Goal: Task Accomplishment & Management: Complete application form

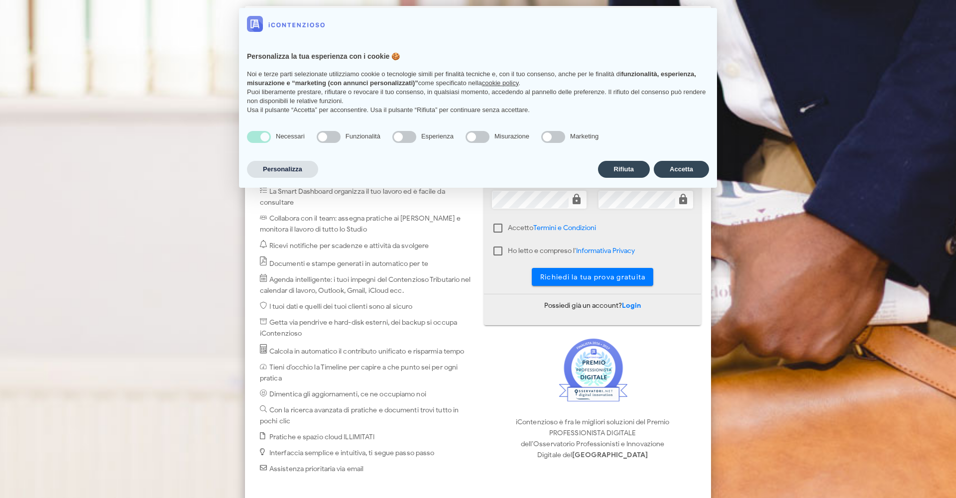
click at [689, 159] on div "Rifiuta Accetta" at bounding box center [653, 169] width 111 height 21
click at [683, 169] on button "Accetta" at bounding box center [681, 169] width 55 height 17
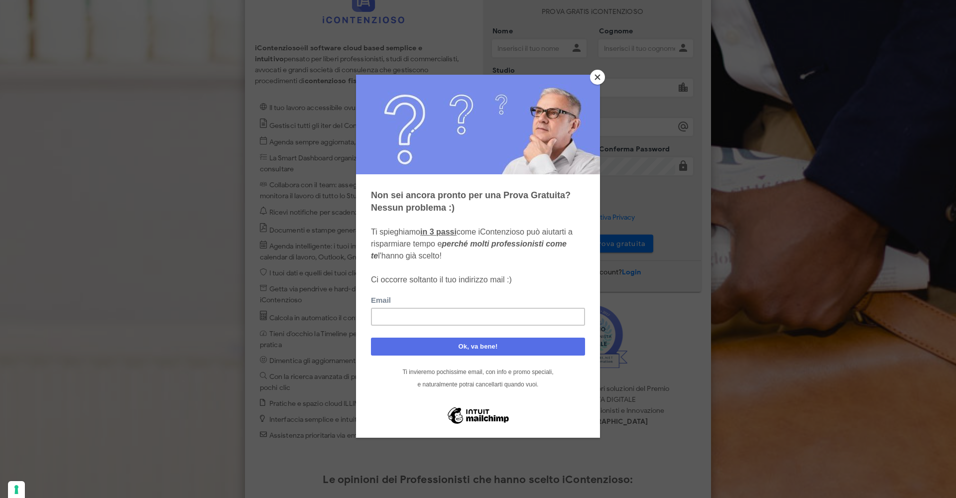
scroll to position [33, 0]
click at [602, 73] on button "Close" at bounding box center [597, 77] width 15 height 15
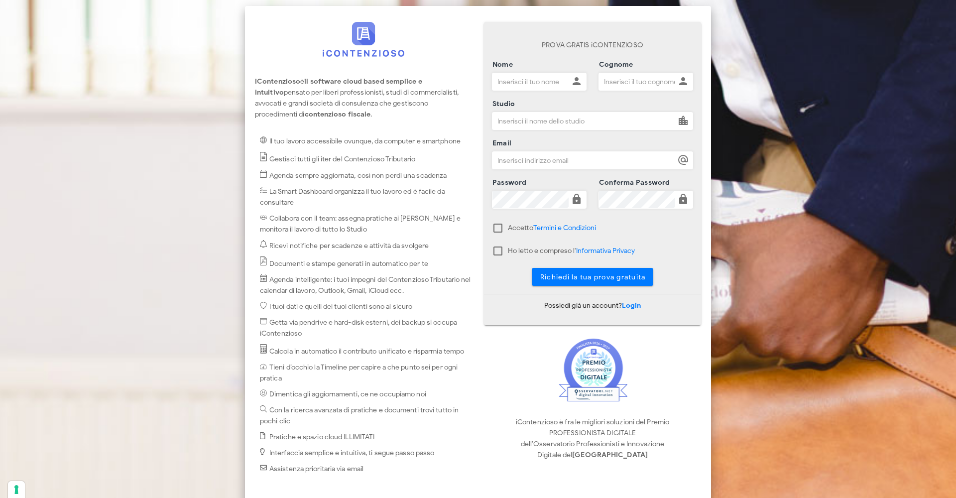
scroll to position [0, 0]
click at [562, 84] on input "Nome" at bounding box center [531, 81] width 76 height 17
type input "Gianni"
type input "Lomma"
type input "gianni.lomma@studioguerra.it"
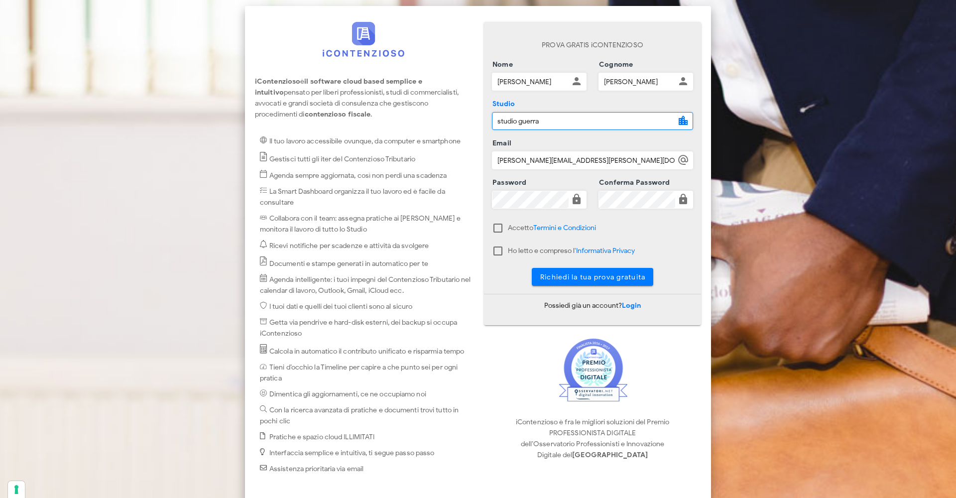
type input "studio guerra"
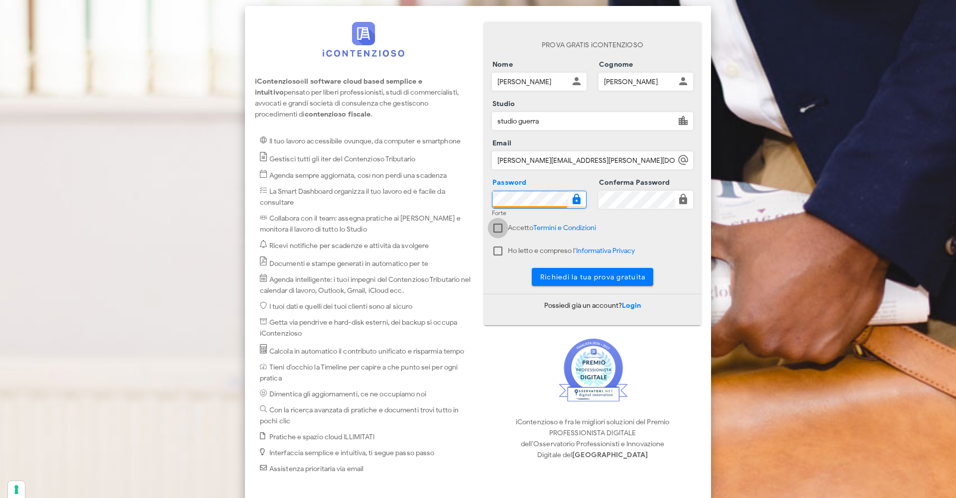
click at [496, 227] on div at bounding box center [498, 228] width 17 height 17
checkbox input "true"
click at [499, 250] on div at bounding box center [498, 251] width 17 height 17
checkbox input "true"
click at [522, 207] on div at bounding box center [530, 207] width 75 height 2
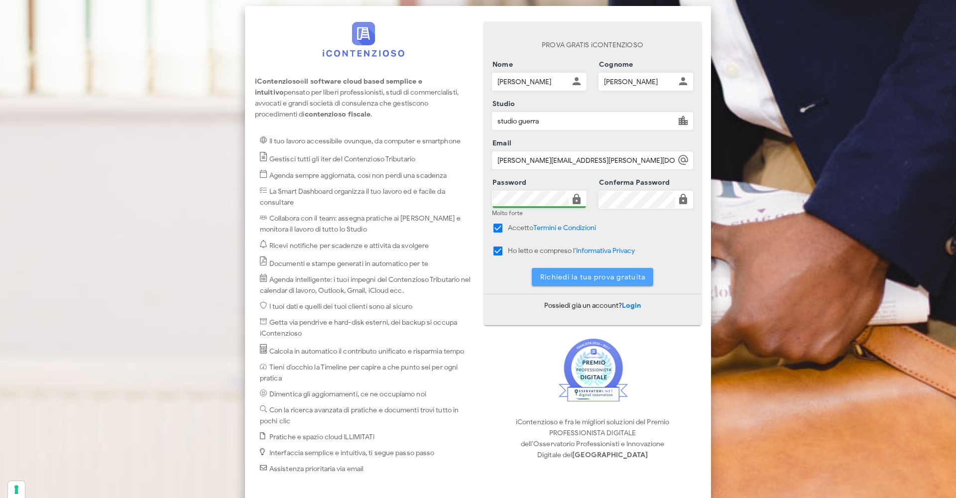
click at [628, 275] on span "Richiedi la tua prova gratuita" at bounding box center [593, 277] width 106 height 8
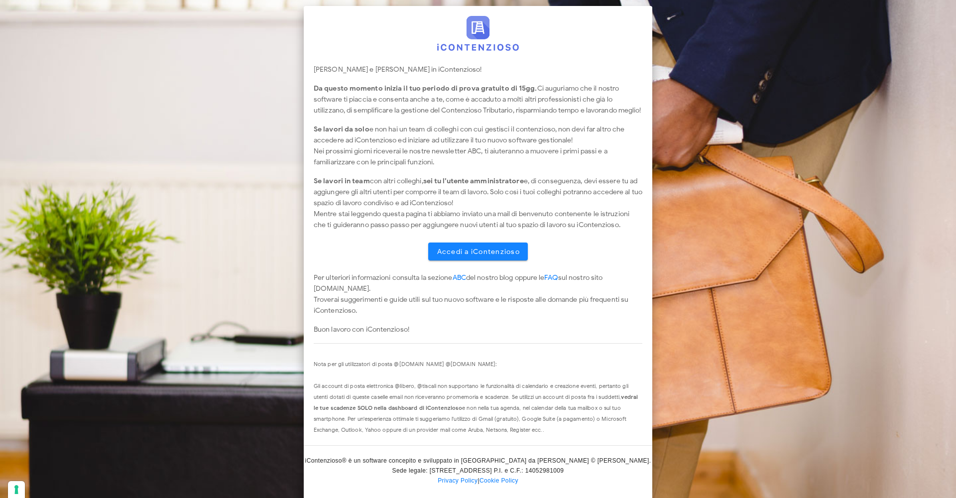
click at [480, 256] on span "Accedi a iContenzioso" at bounding box center [478, 252] width 84 height 8
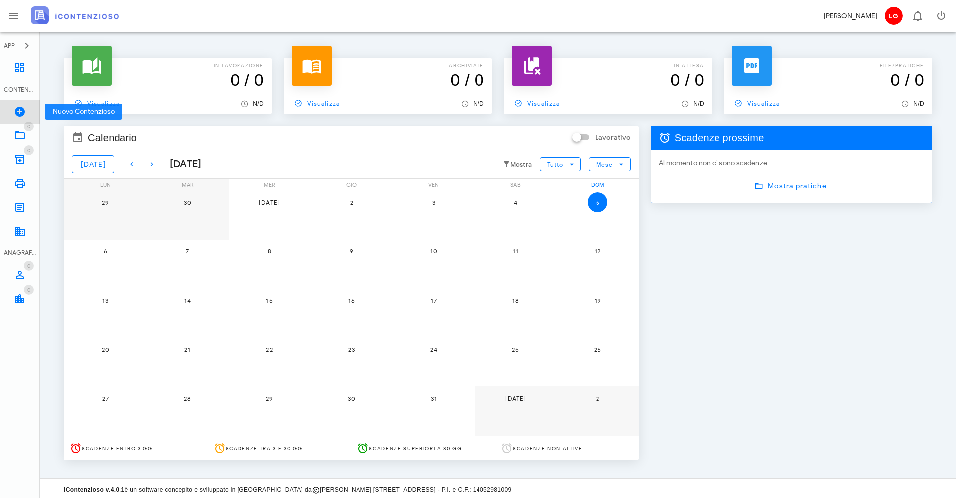
click at [19, 115] on icon at bounding box center [20, 112] width 12 height 12
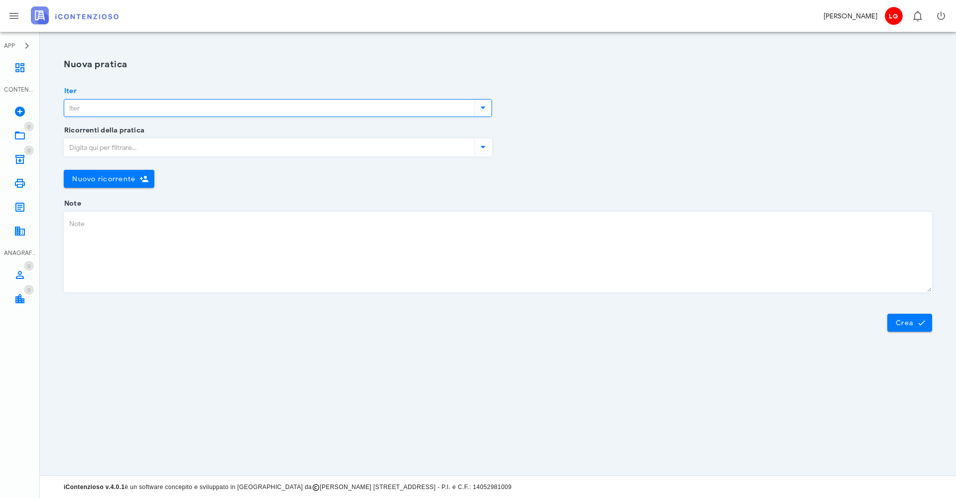
click at [146, 115] on input "Iter" at bounding box center [268, 108] width 408 height 17
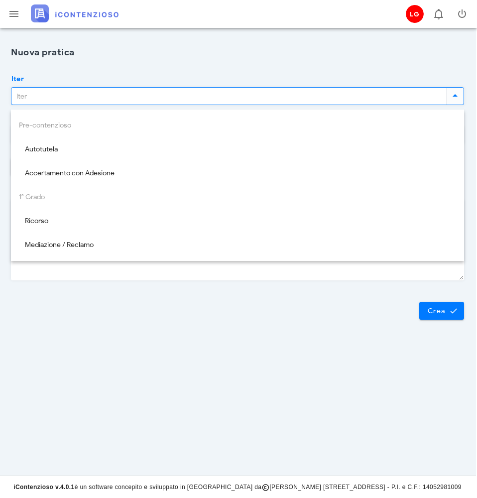
scroll to position [0, 1]
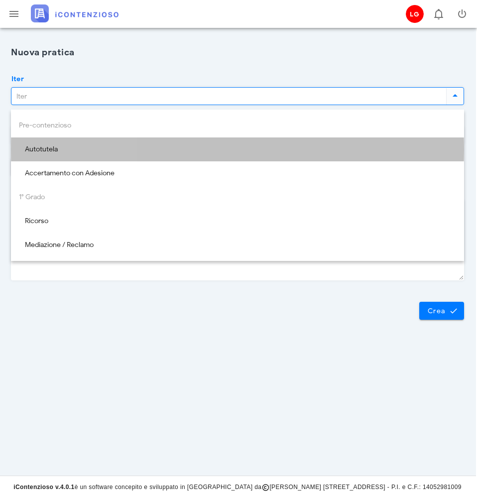
click at [45, 148] on div "Autotutela" at bounding box center [237, 149] width 437 height 8
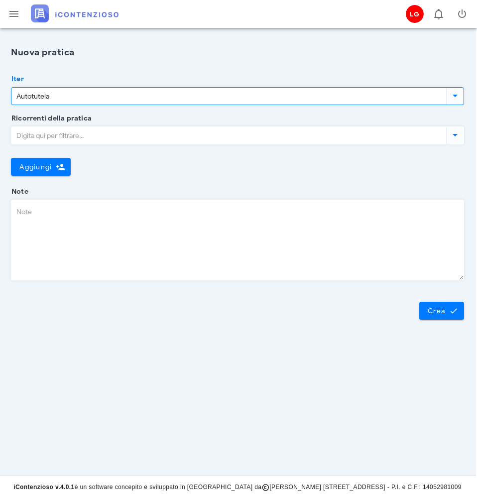
click at [461, 102] on div at bounding box center [454, 96] width 17 height 12
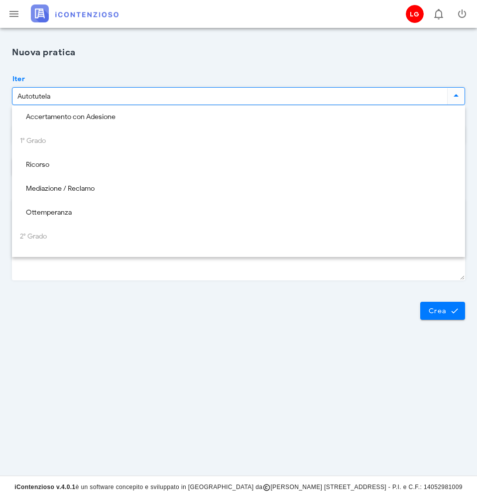
scroll to position [68, 0]
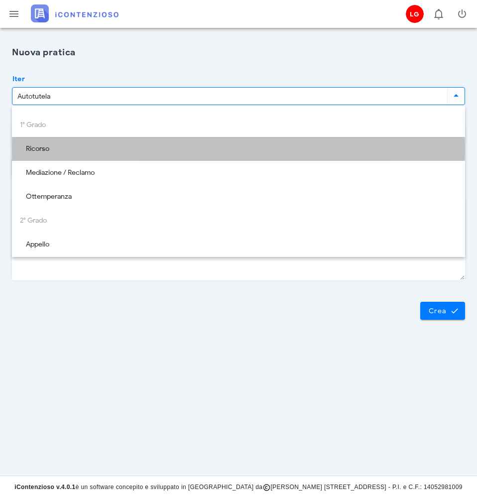
click at [36, 150] on div "Ricorso" at bounding box center [238, 149] width 437 height 8
type input "Ricorso"
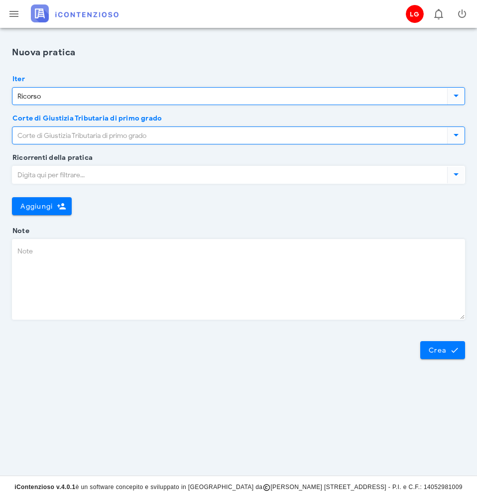
click at [88, 137] on input "Corte di Giustizia Tributaria di primo grado" at bounding box center [228, 135] width 433 height 17
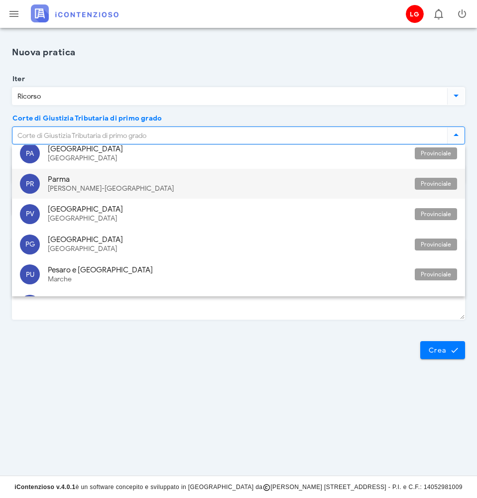
scroll to position [1833, 0]
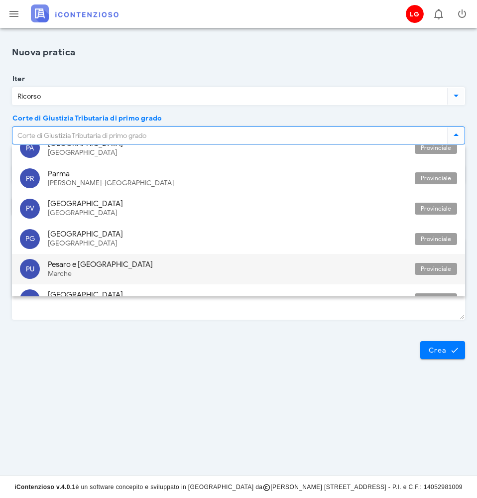
click at [93, 260] on div "Pesaro e [GEOGRAPHIC_DATA]" at bounding box center [227, 264] width 359 height 9
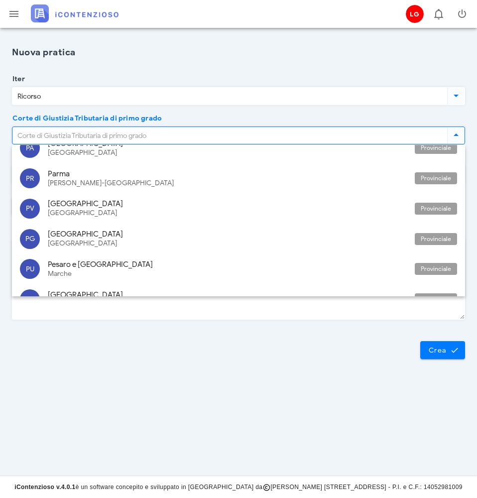
type input "Pesaro e [GEOGRAPHIC_DATA]"
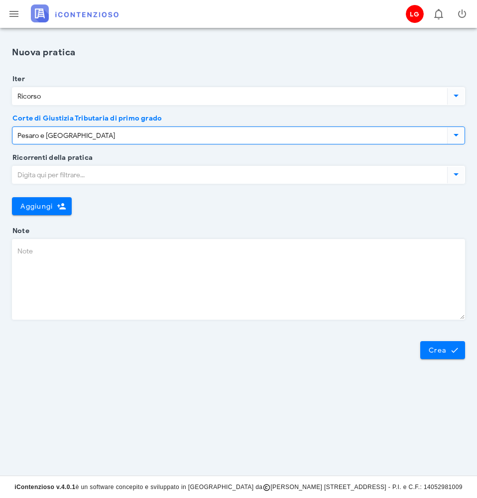
click at [61, 169] on input "Ricorrenti della pratica" at bounding box center [228, 174] width 433 height 17
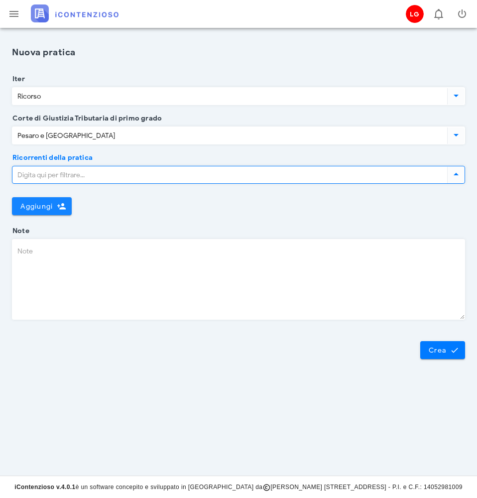
click at [45, 205] on span "Aggiungi" at bounding box center [36, 206] width 33 height 8
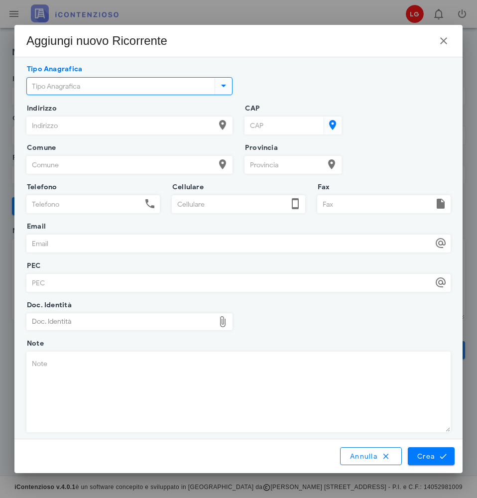
click at [109, 89] on input "Tipo Anagrafica" at bounding box center [120, 86] width 186 height 17
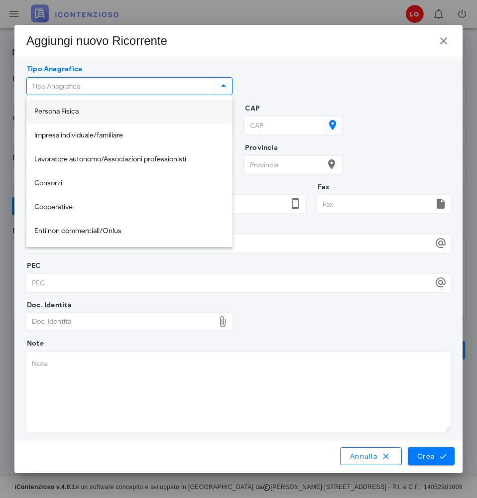
click at [90, 106] on div "Persona Fisica" at bounding box center [129, 112] width 190 height 20
type input "Persona Fisica"
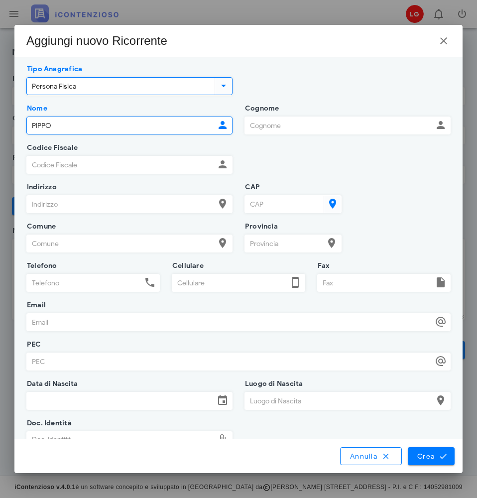
type input "PIPPO"
click at [417, 154] on div "Codice Fiscale Partita IVA" at bounding box center [238, 167] width 436 height 39
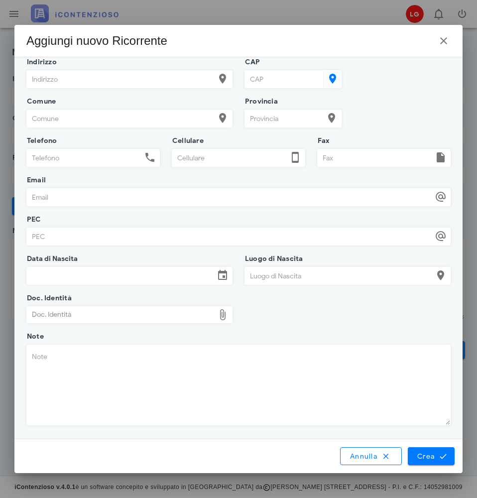
scroll to position [125, 0]
click at [433, 455] on span "Crea" at bounding box center [431, 456] width 29 height 9
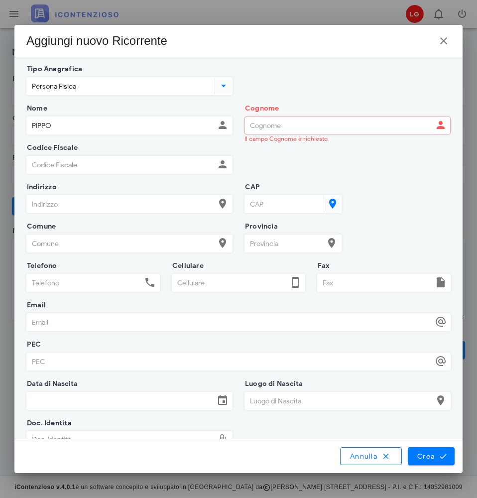
scroll to position [0, 0]
type input "PIIPI"
click at [440, 454] on icon "submit" at bounding box center [443, 456] width 9 height 9
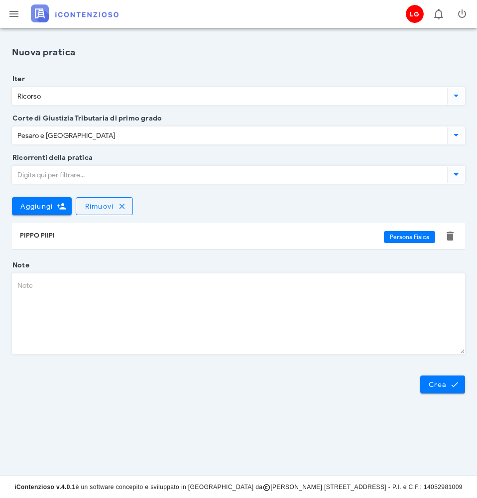
click at [103, 180] on input "Ricorrenti della pratica" at bounding box center [228, 174] width 433 height 17
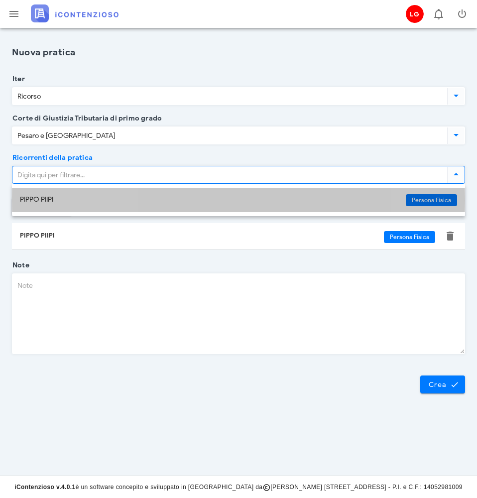
click at [76, 200] on div "PIPPO PIIPI" at bounding box center [209, 200] width 378 height 8
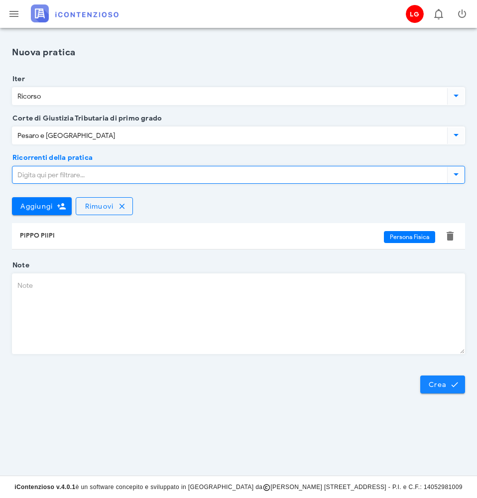
click at [444, 388] on span "Crea" at bounding box center [442, 384] width 29 height 9
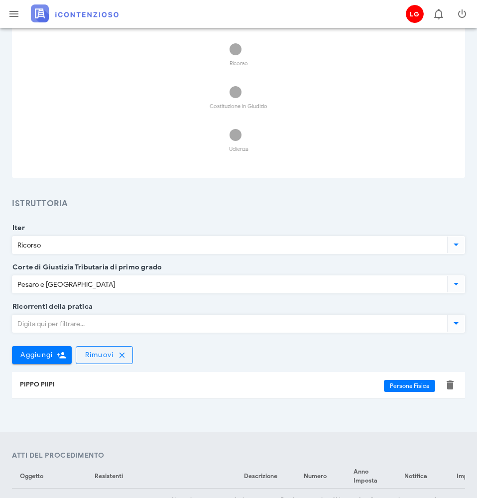
scroll to position [159, 0]
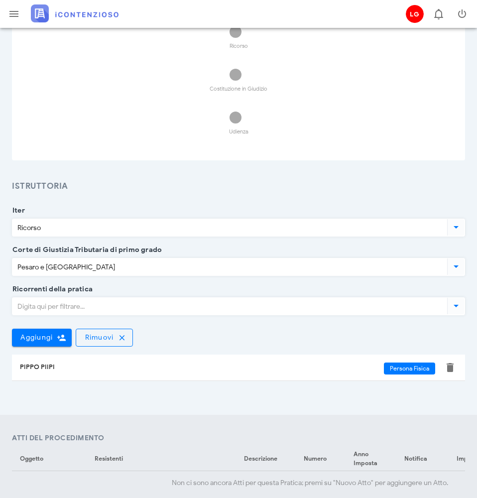
click at [461, 229] on icon at bounding box center [456, 227] width 12 height 12
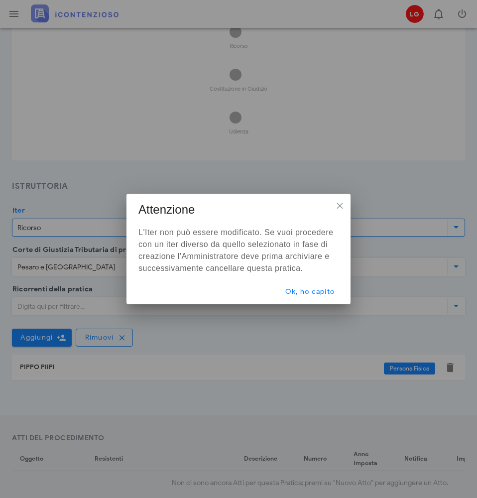
click at [457, 226] on div at bounding box center [238, 249] width 477 height 498
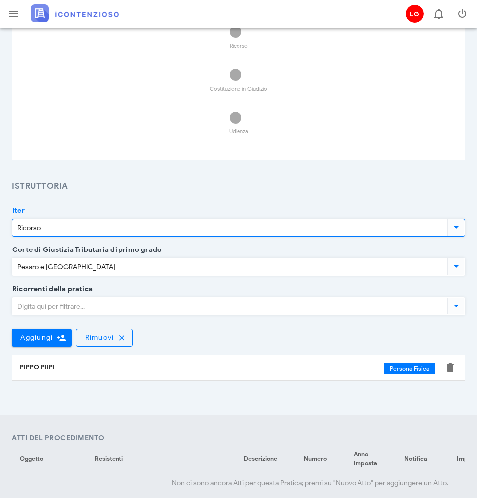
click at [457, 226] on icon at bounding box center [456, 227] width 12 height 12
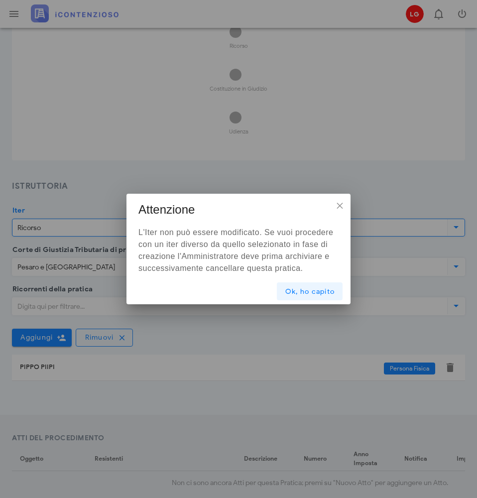
click at [287, 290] on span "Ok, ho capito" at bounding box center [310, 291] width 50 height 8
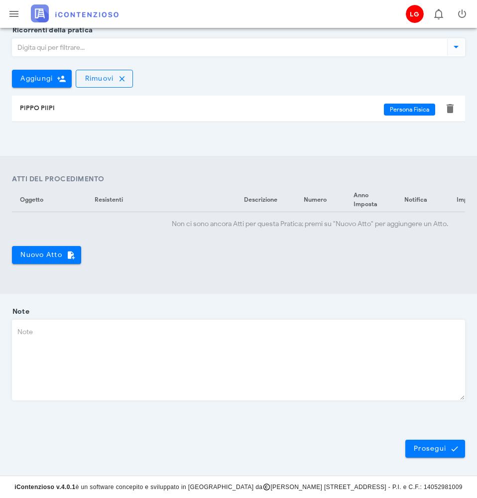
scroll to position [417, 0]
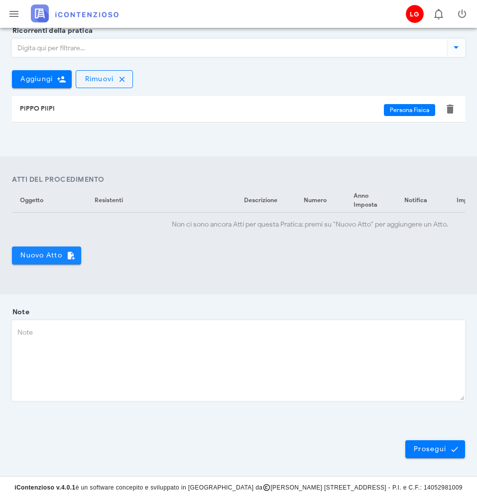
click at [71, 257] on icon "button" at bounding box center [70, 255] width 9 height 9
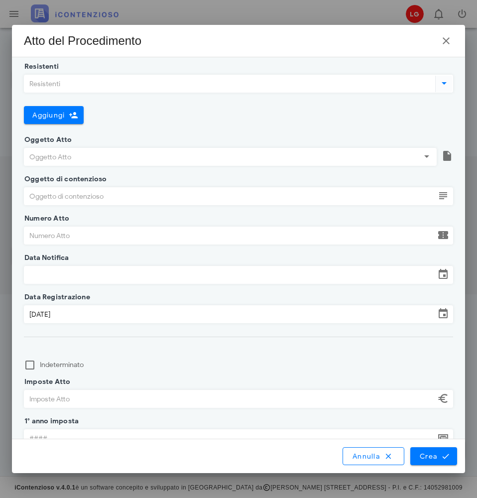
scroll to position [3, 0]
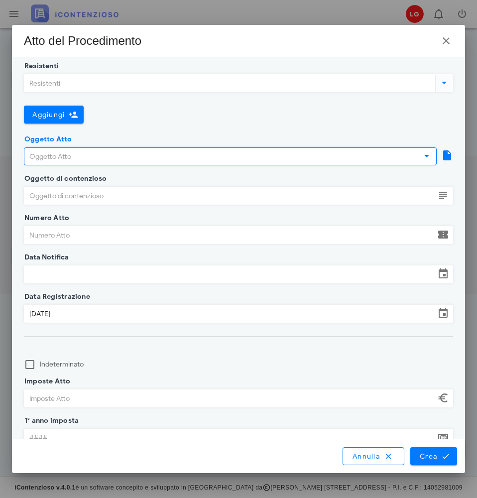
click at [162, 155] on input "Oggetto Atto" at bounding box center [221, 156] width 395 height 17
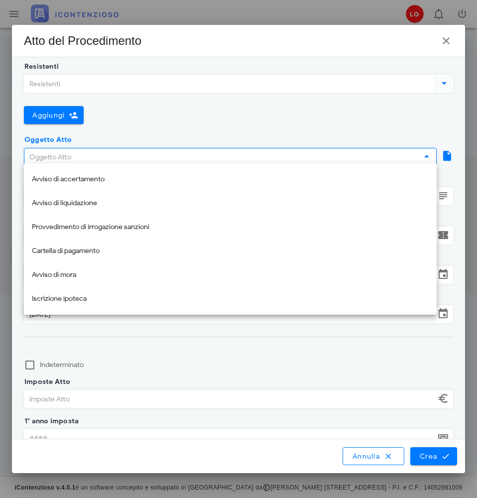
scroll to position [1, 0]
click at [446, 86] on icon at bounding box center [444, 84] width 12 height 12
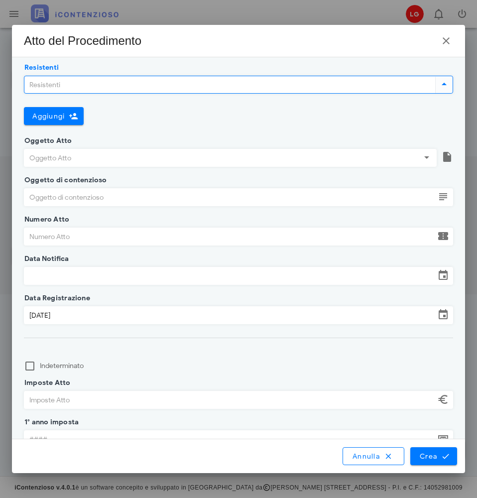
click at [446, 86] on icon at bounding box center [444, 84] width 12 height 12
click at [446, 84] on icon at bounding box center [444, 84] width 12 height 12
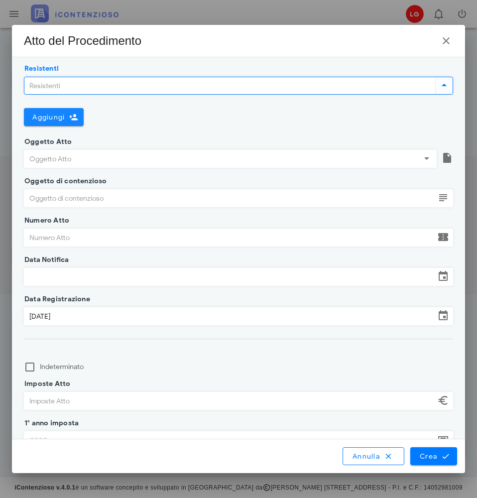
click at [38, 120] on span "Aggiungi" at bounding box center [48, 117] width 33 height 8
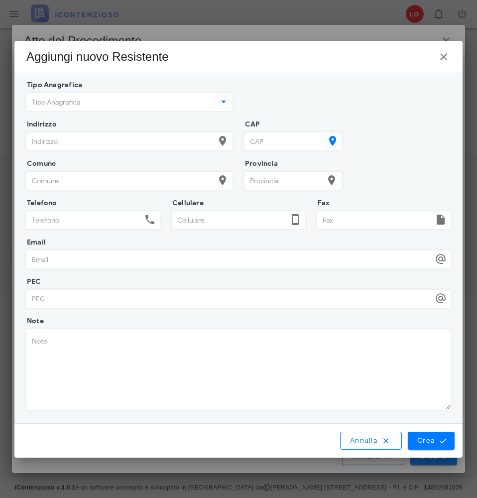
click at [99, 102] on input "Tipo Anagrafica" at bounding box center [120, 102] width 186 height 17
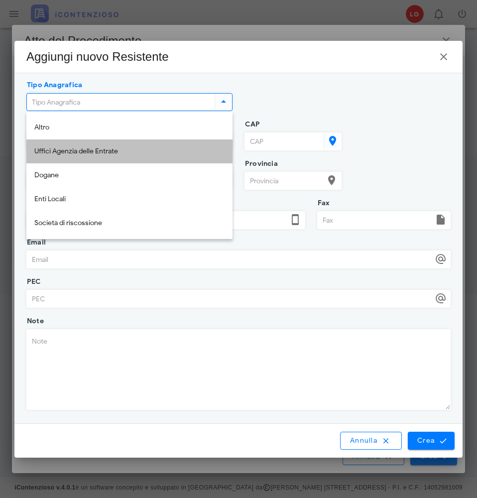
click at [94, 151] on div "Uffici Agenzia delle Entrate" at bounding box center [129, 151] width 190 height 8
type input "Uffici Agenzia delle Entrate"
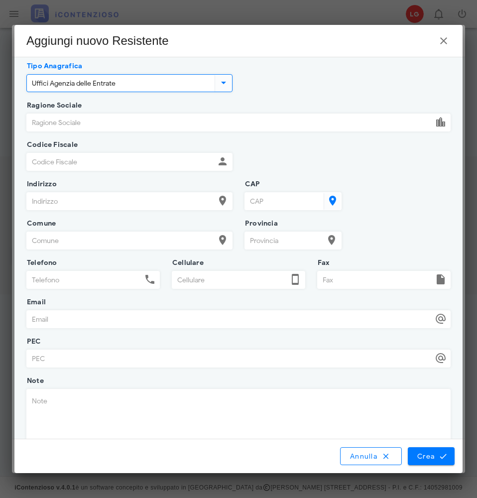
click at [104, 131] on div "Ragione Sociale" at bounding box center [238, 123] width 424 height 18
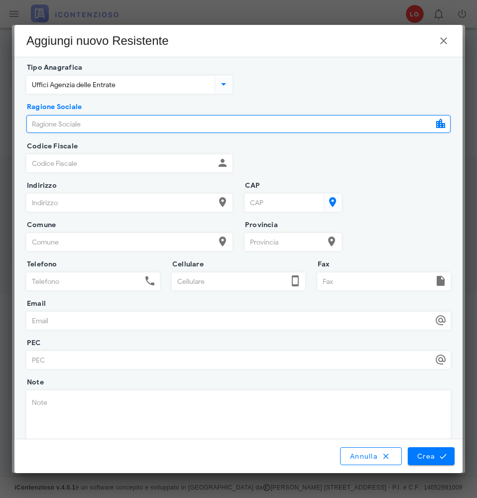
scroll to position [0, 0]
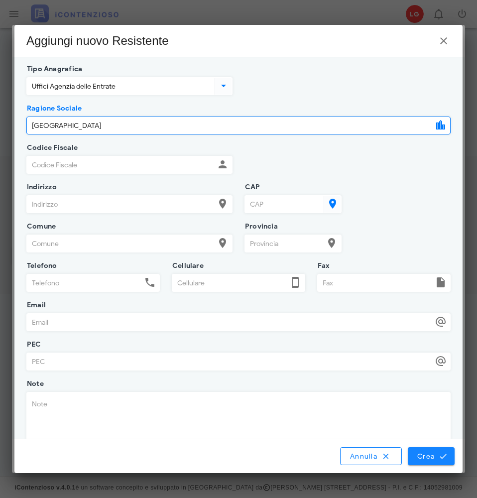
type input "[GEOGRAPHIC_DATA]"
click at [431, 462] on button "Crea" at bounding box center [431, 456] width 47 height 18
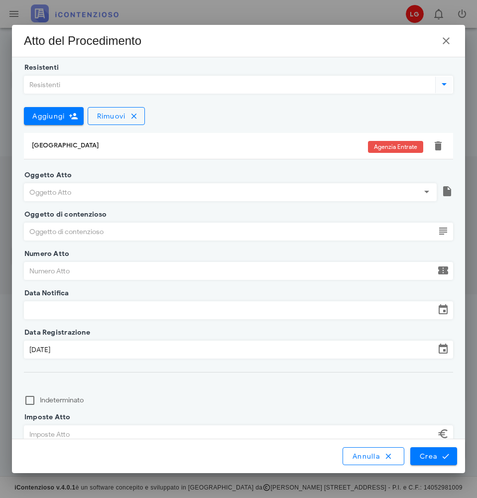
click at [425, 193] on icon at bounding box center [427, 192] width 12 height 12
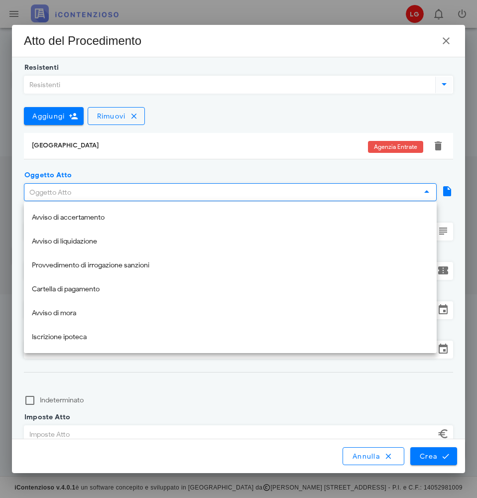
click at [428, 193] on icon at bounding box center [427, 192] width 12 height 12
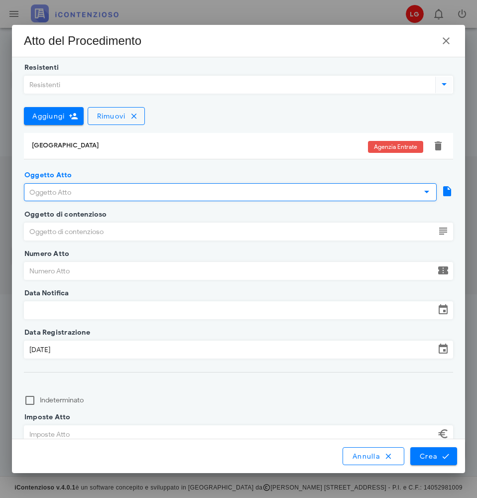
click at [428, 193] on icon at bounding box center [427, 192] width 12 height 12
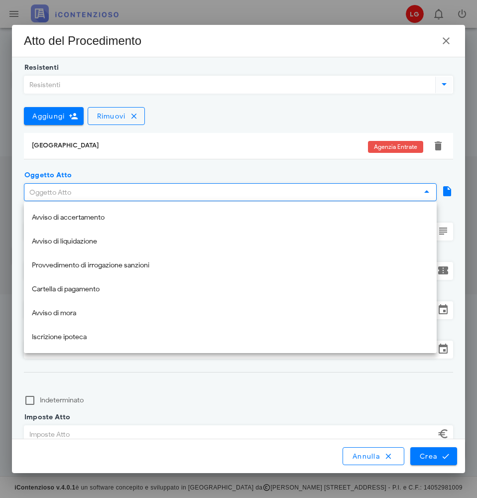
click at [428, 193] on icon at bounding box center [427, 192] width 12 height 12
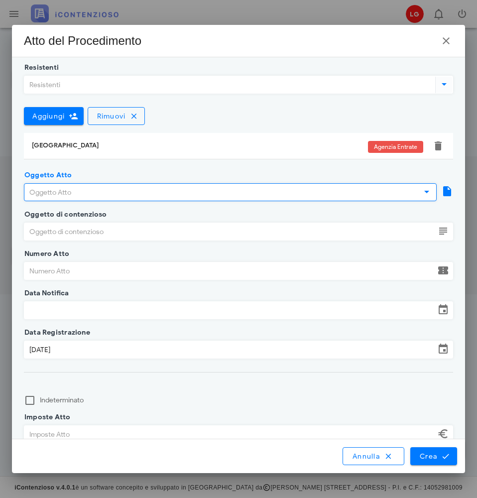
click at [447, 235] on icon at bounding box center [443, 231] width 12 height 12
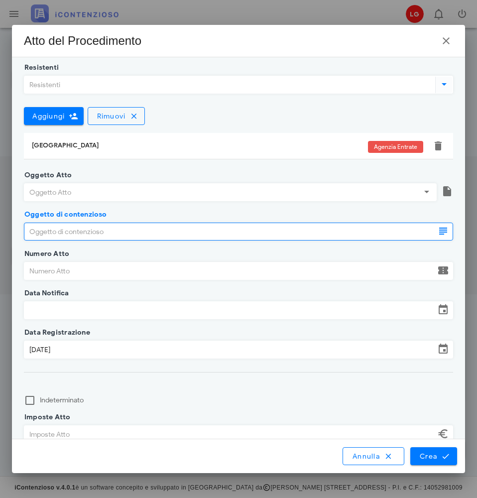
click at [446, 233] on icon at bounding box center [443, 231] width 12 height 12
click at [428, 188] on icon at bounding box center [427, 192] width 12 height 12
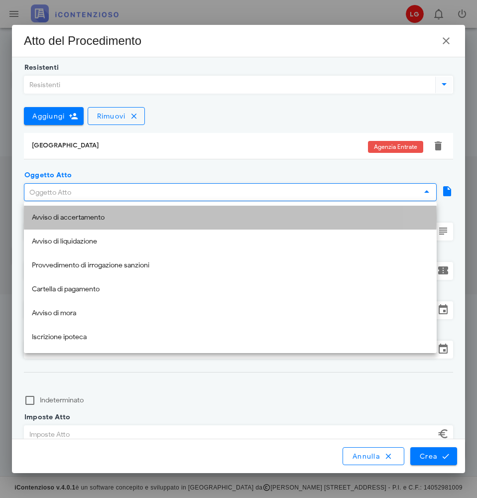
click at [324, 222] on div "Avviso di accertamento" at bounding box center [230, 218] width 397 height 20
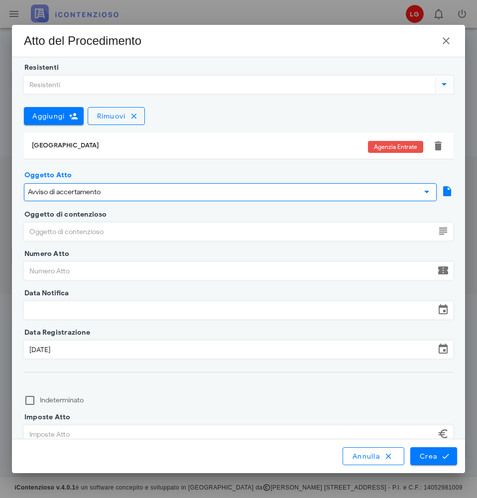
click at [447, 234] on icon at bounding box center [443, 231] width 12 height 12
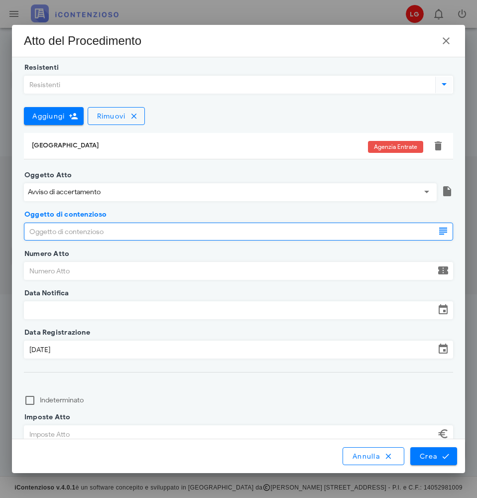
click at [445, 232] on icon at bounding box center [443, 231] width 12 height 12
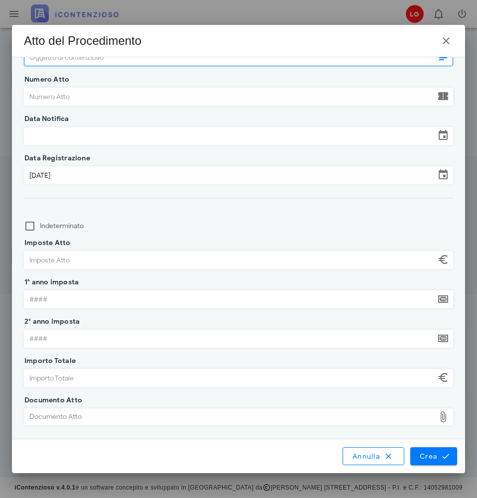
scroll to position [176, 0]
click at [432, 453] on span "Crea" at bounding box center [433, 456] width 29 height 9
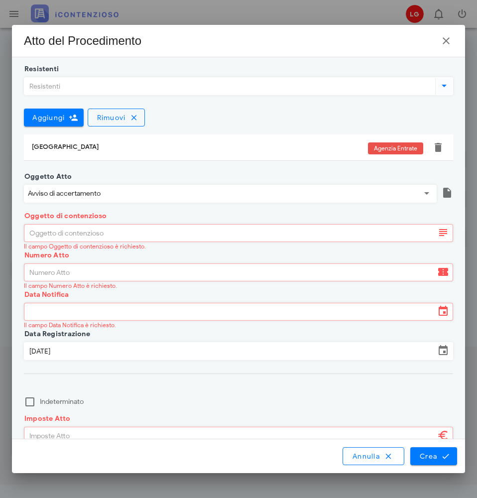
scroll to position [0, 0]
click at [383, 462] on button "Annulla" at bounding box center [374, 456] width 62 height 18
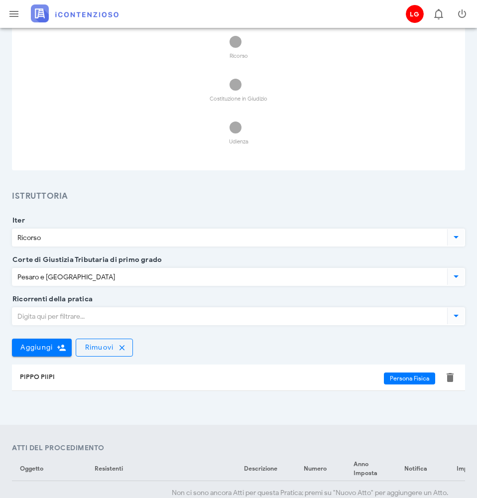
scroll to position [302, 0]
